Goal: Task Accomplishment & Management: Manage account settings

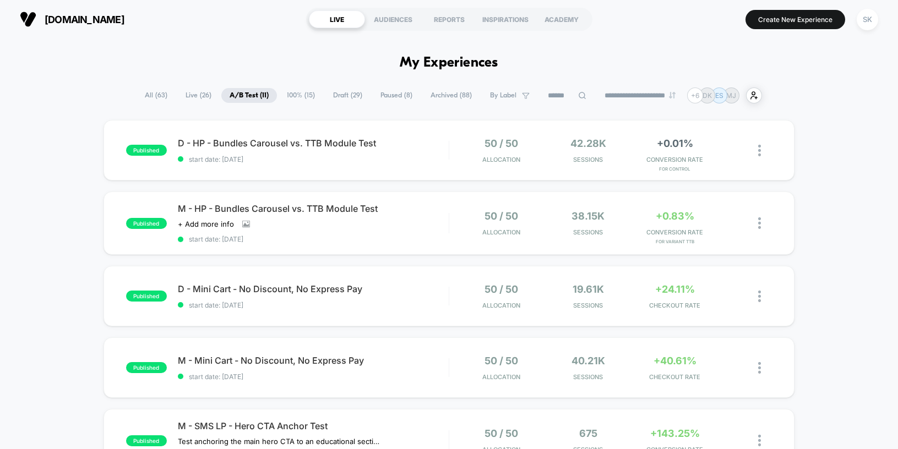
click at [342, 99] on span "Draft ( 29 )" at bounding box center [348, 95] width 46 height 15
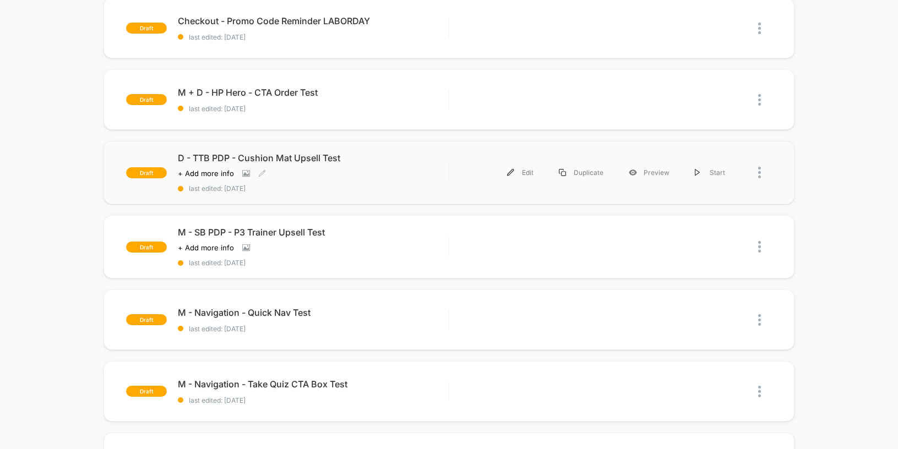
scroll to position [124, 0]
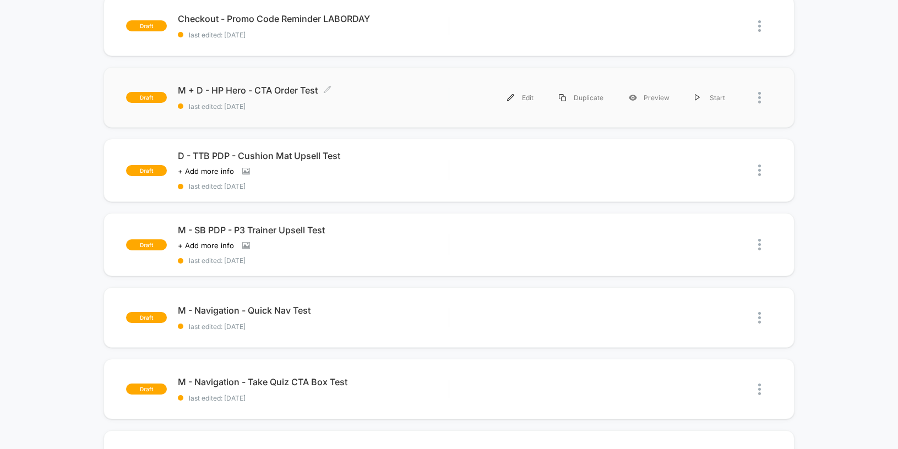
click at [400, 99] on div "M + D - HP Hero - CTA Order Test Click to edit experience details Click to edit…" at bounding box center [313, 98] width 271 height 26
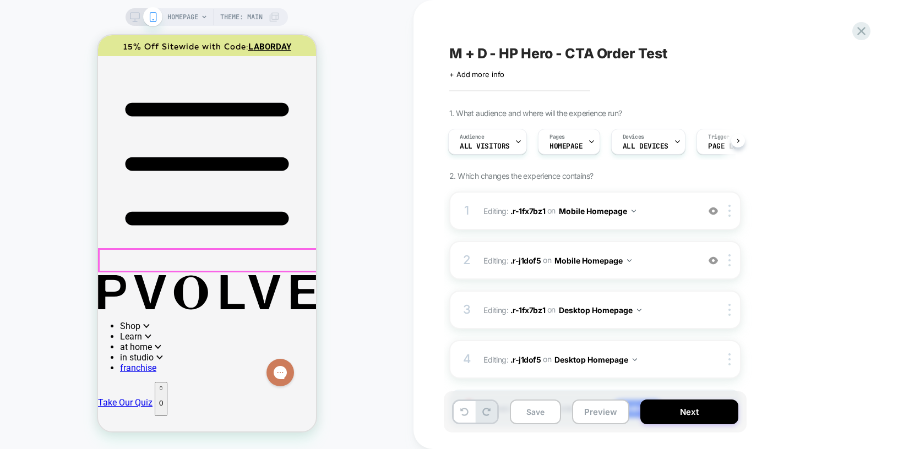
scroll to position [148, 0]
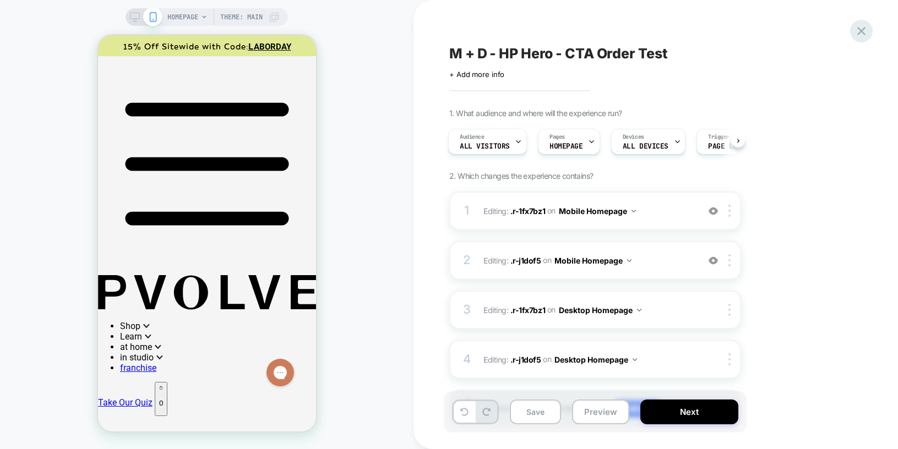
click at [859, 34] on icon at bounding box center [861, 31] width 15 height 15
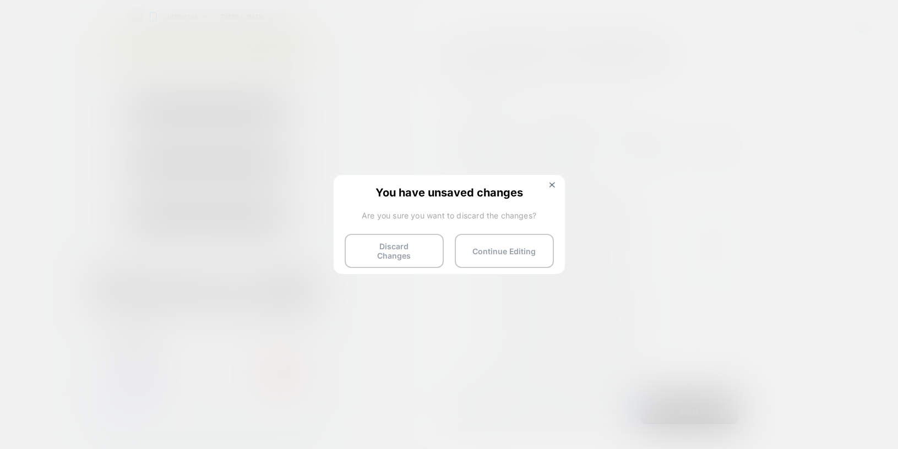
click at [398, 257] on button "Discard Changes" at bounding box center [394, 251] width 99 height 34
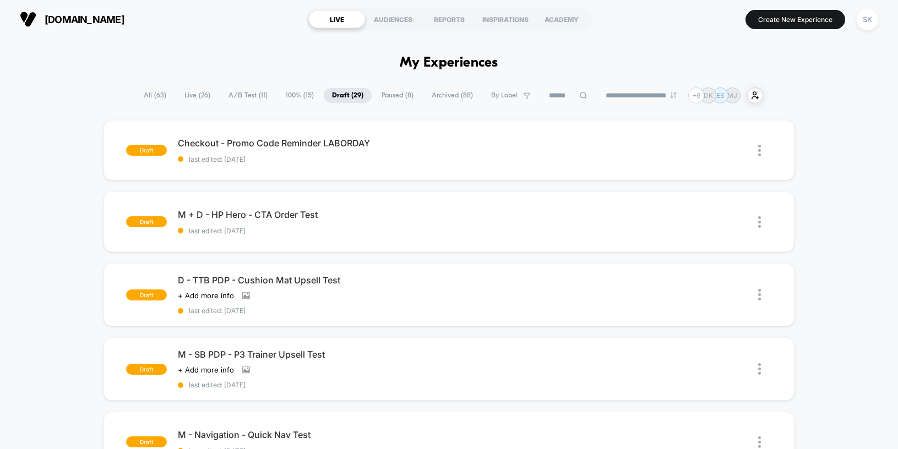
click at [235, 97] on span "A/B Test ( 11 )" at bounding box center [248, 95] width 56 height 15
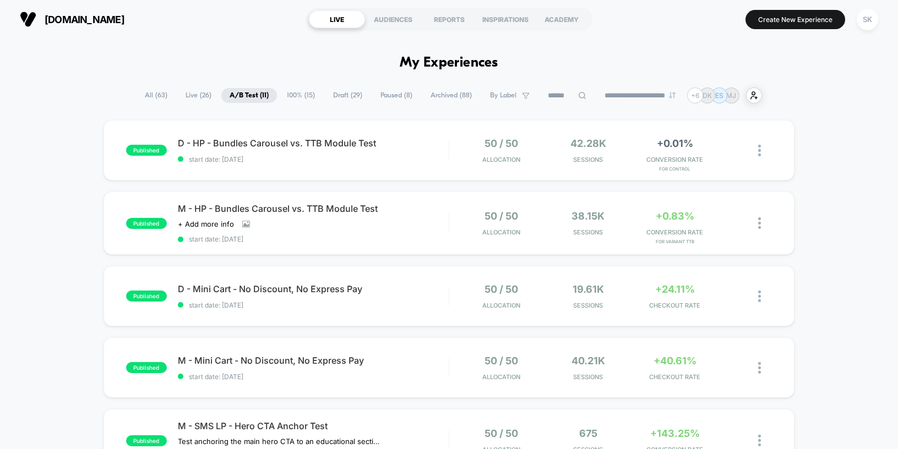
click at [394, 97] on span "Paused ( 8 )" at bounding box center [396, 95] width 48 height 15
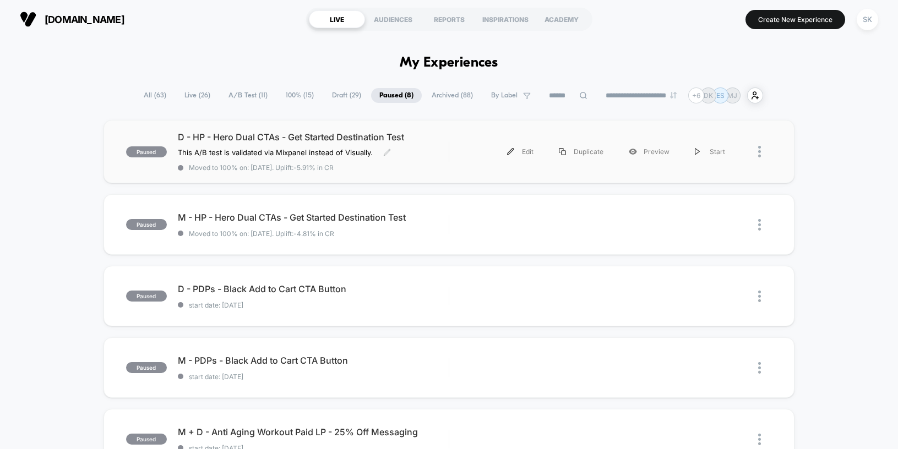
click at [439, 138] on span "D - HP - Hero Dual CTAs - Get Started Destination Test" at bounding box center [313, 137] width 271 height 11
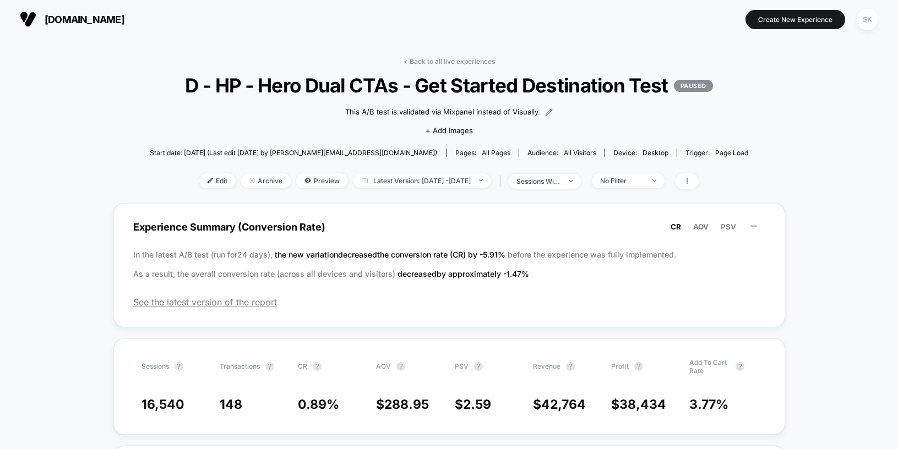
click at [440, 64] on link "< Back to all live experiences" at bounding box center [448, 61] width 91 height 8
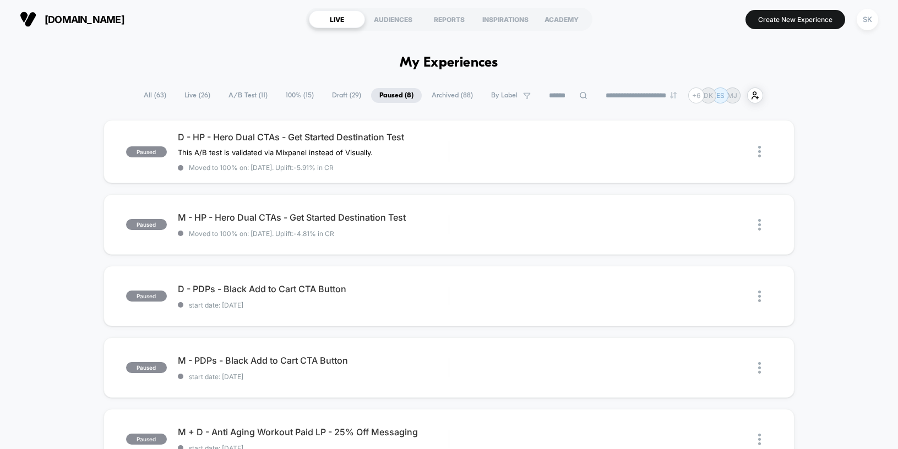
click at [836, 165] on div "paused D - HP - Hero Dual CTAs - Get Started Destination Test This A/B test is …" at bounding box center [449, 429] width 898 height 619
click at [843, 192] on div "paused D - HP - Hero Dual CTAs - Get Started Destination Test This A/B test is …" at bounding box center [449, 429] width 898 height 619
click at [243, 97] on span "A/B Test ( 11 )" at bounding box center [248, 95] width 56 height 15
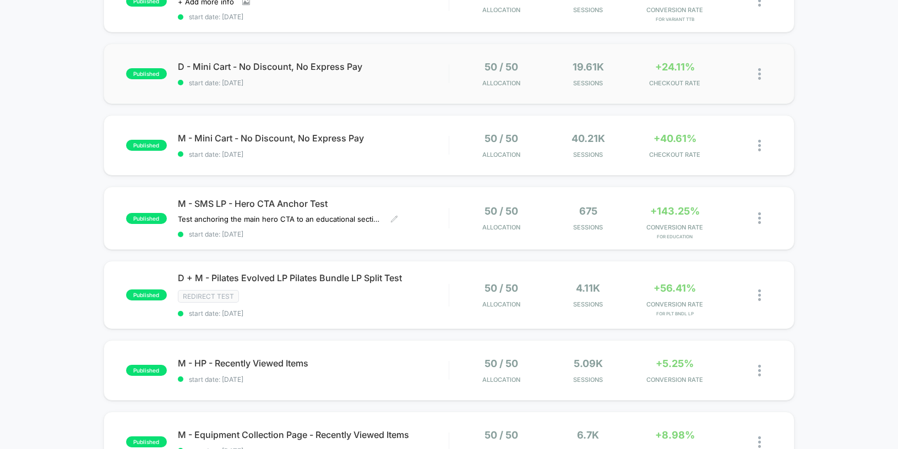
scroll to position [222, 0]
click at [333, 204] on span "M - SMS LP - Hero CTA Anchor Test" at bounding box center [313, 204] width 271 height 11
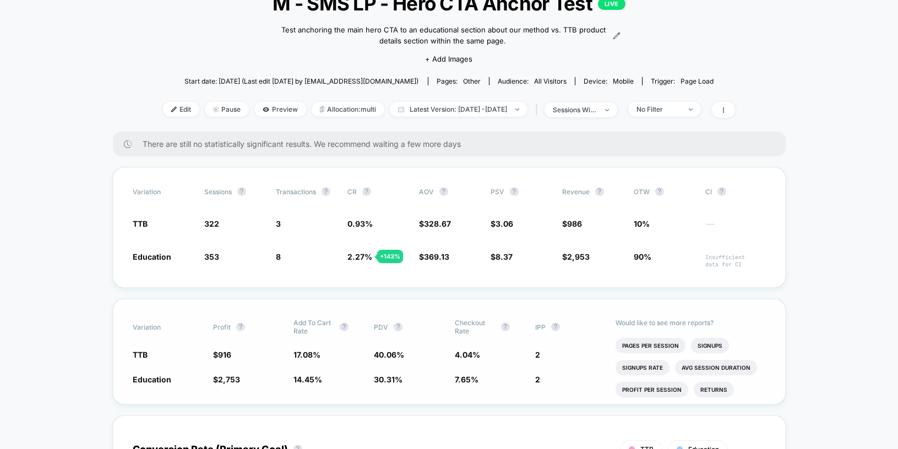
scroll to position [81, 0]
click at [350, 113] on span "Allocation: multi" at bounding box center [348, 110] width 73 height 15
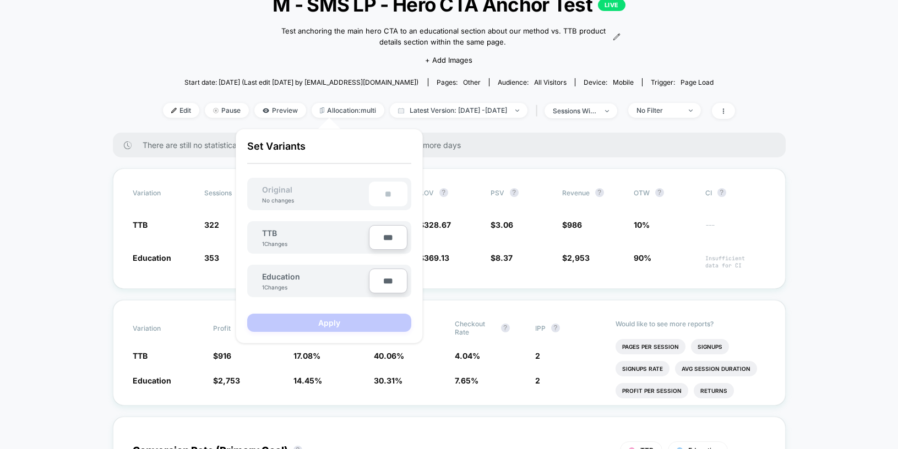
click at [490, 124] on div "< Back to all live experiences M - SMS LP - Hero CTA Anchor Test LIVE Test anch…" at bounding box center [449, 54] width 572 height 156
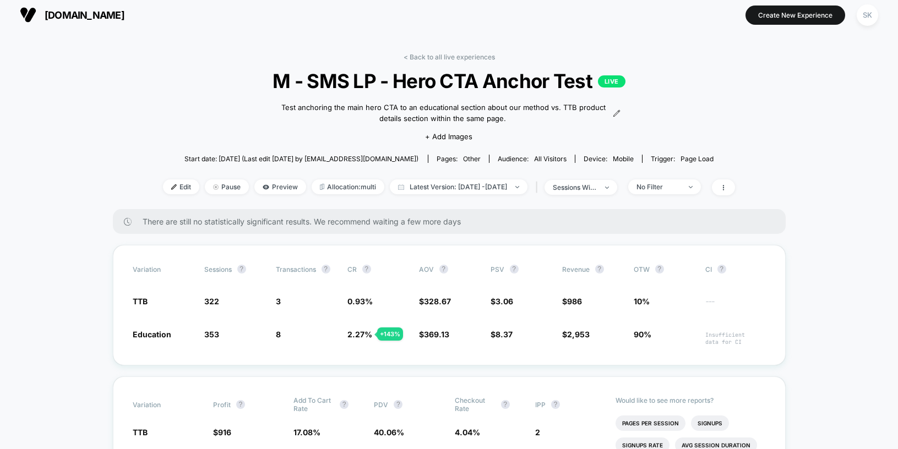
scroll to position [0, 0]
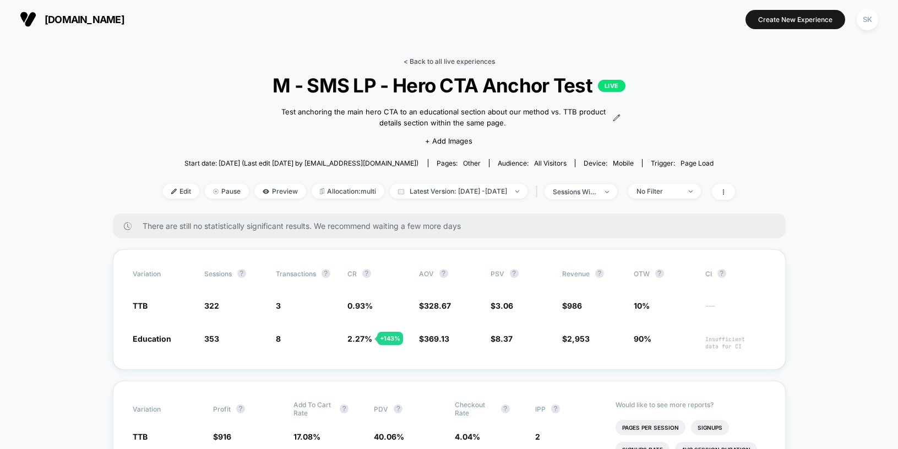
click at [471, 61] on link "< Back to all live experiences" at bounding box center [448, 61] width 91 height 8
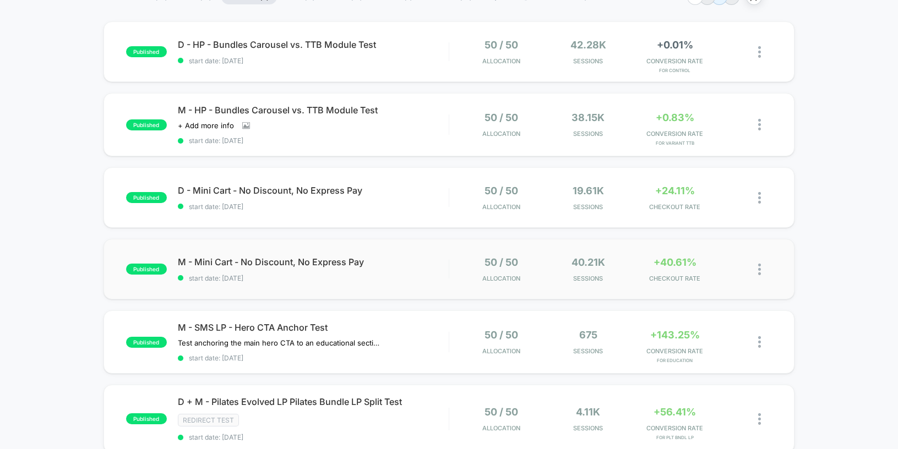
scroll to position [102, 0]
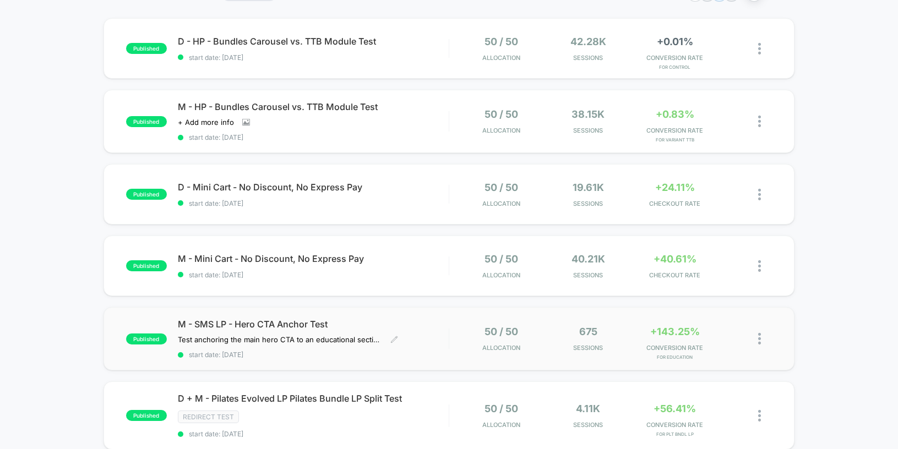
click at [416, 323] on span "M - SMS LP - Hero CTA Anchor Test" at bounding box center [313, 324] width 271 height 11
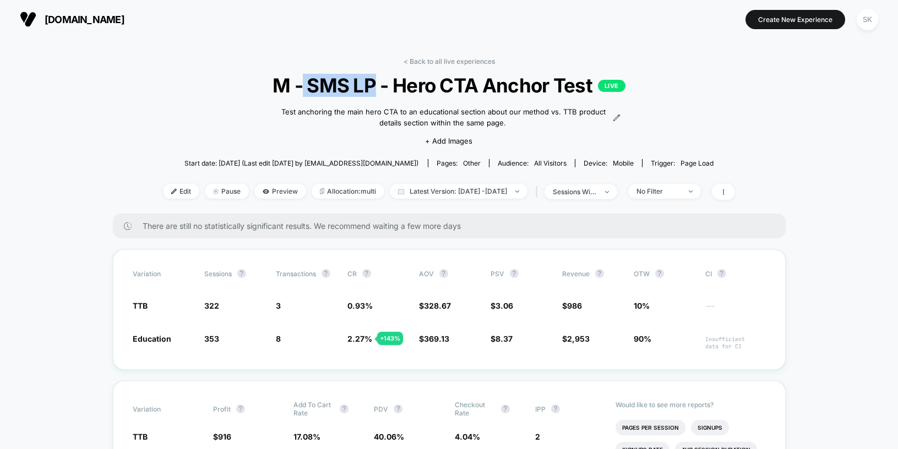
drag, startPoint x: 307, startPoint y: 81, endPoint x: 373, endPoint y: 83, distance: 66.1
click at [373, 83] on span "M - SMS LP - Hero CTA Anchor Test LIVE" at bounding box center [449, 85] width 515 height 23
click at [433, 64] on link "< Back to all live experiences" at bounding box center [448, 61] width 91 height 8
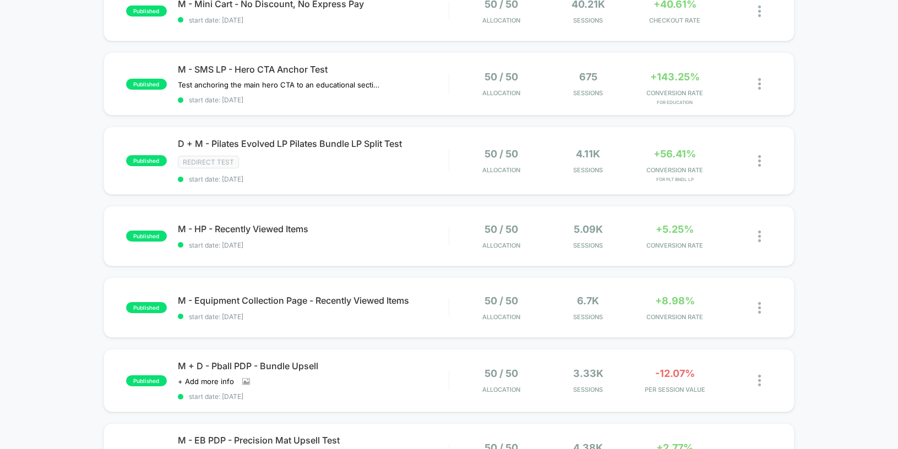
scroll to position [357, 0]
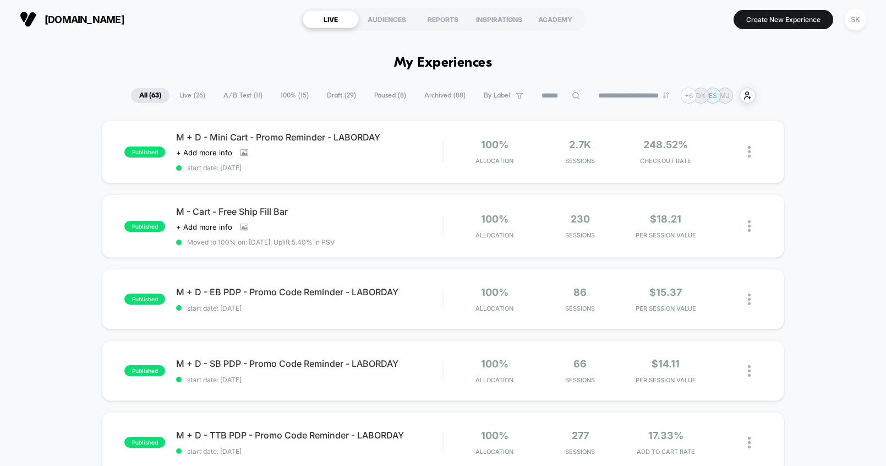
click at [332, 99] on span "Draft ( 29 )" at bounding box center [342, 95] width 46 height 15
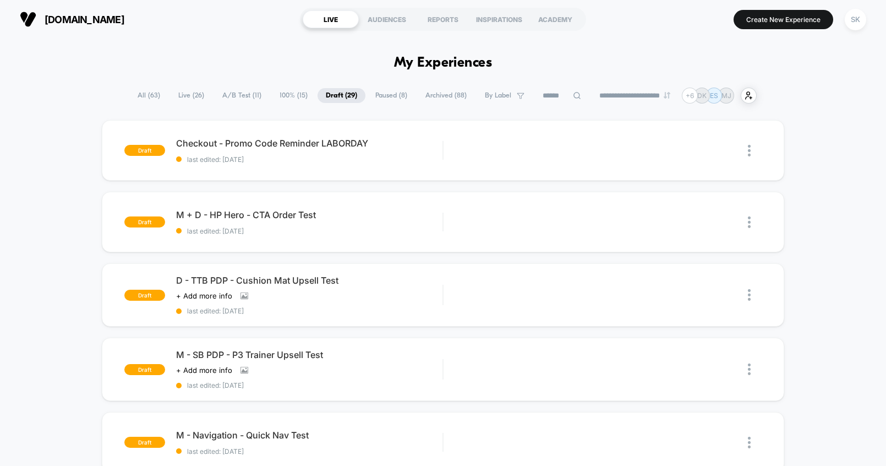
click at [243, 93] on span "A/B Test ( 11 )" at bounding box center [242, 95] width 56 height 15
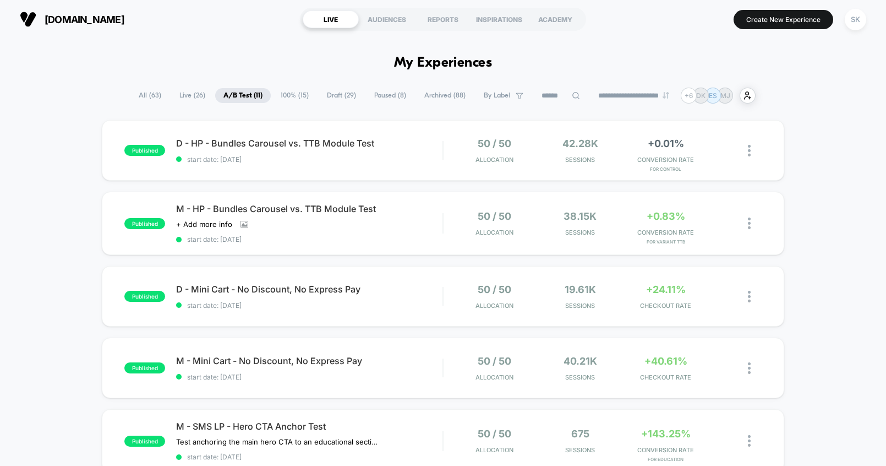
click at [319, 92] on span "Draft ( 29 )" at bounding box center [342, 95] width 46 height 15
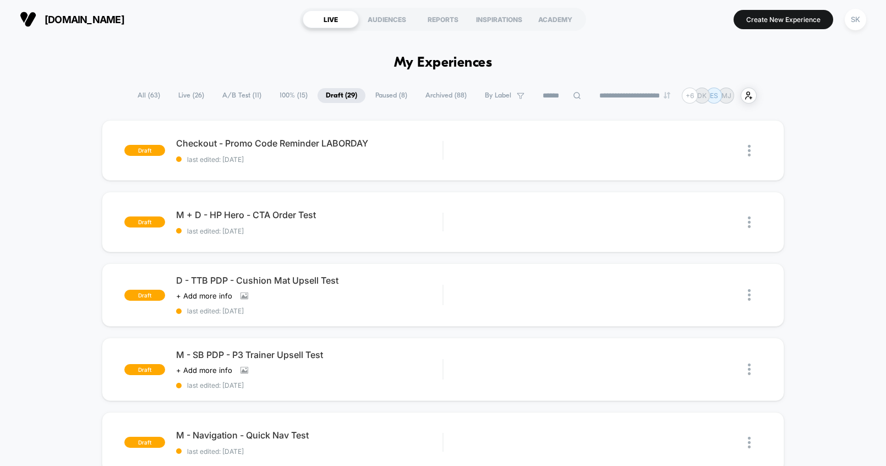
click at [392, 96] on span "Paused ( 8 )" at bounding box center [391, 95] width 48 height 15
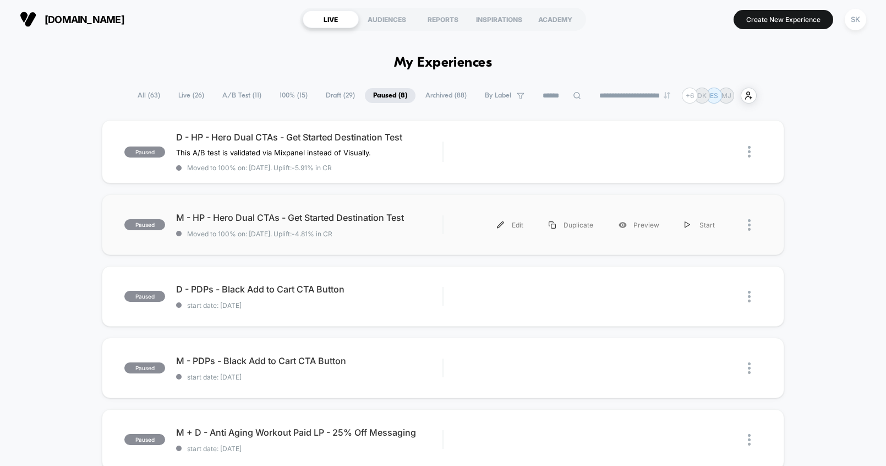
click at [432, 248] on div "paused M - HP - Hero Dual CTAs - Get Started Destination Test Moved to 100% on:…" at bounding box center [443, 224] width 683 height 61
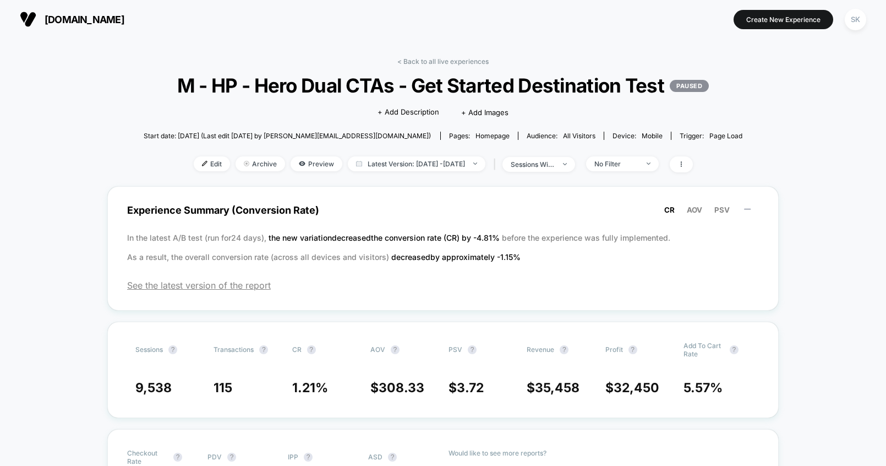
click at [421, 60] on link "< Back to all live experiences" at bounding box center [442, 61] width 91 height 8
